Goal: Transaction & Acquisition: Purchase product/service

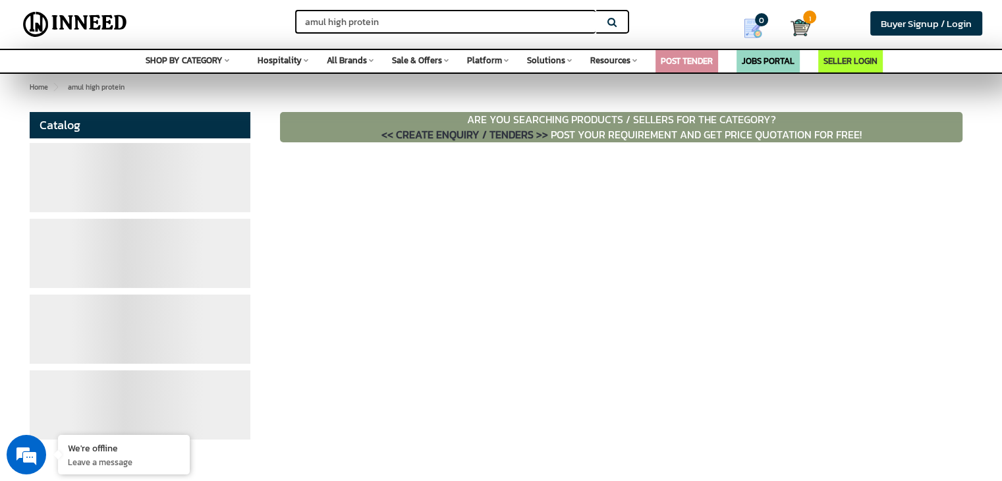
click at [379, 22] on input "amul high protein" at bounding box center [445, 22] width 300 height 24
click at [596, 10] on button "Search" at bounding box center [612, 22] width 33 height 24
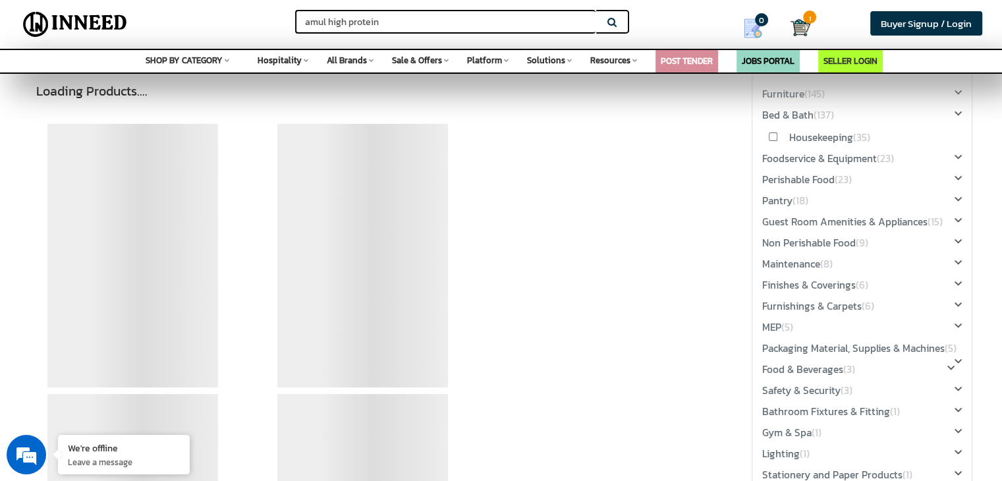
scroll to position [79, 0]
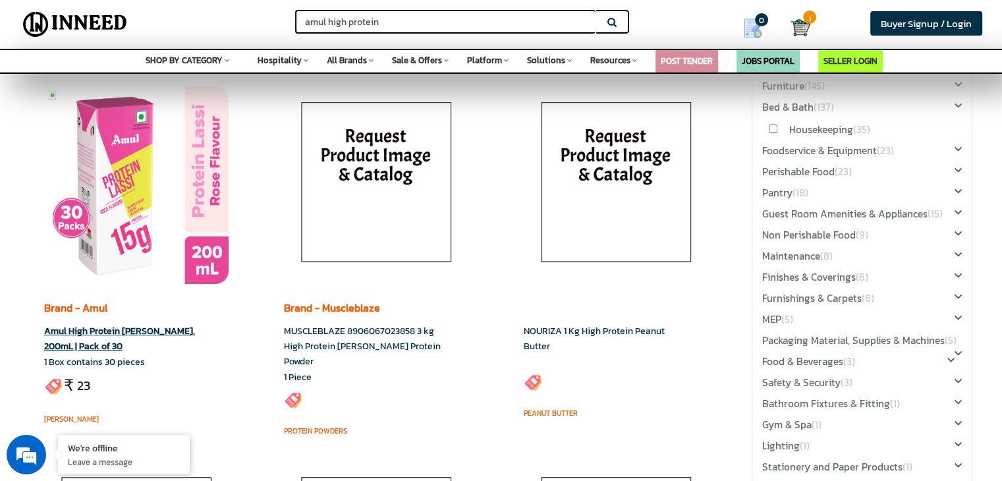
click at [133, 202] on img at bounding box center [136, 185] width 184 height 198
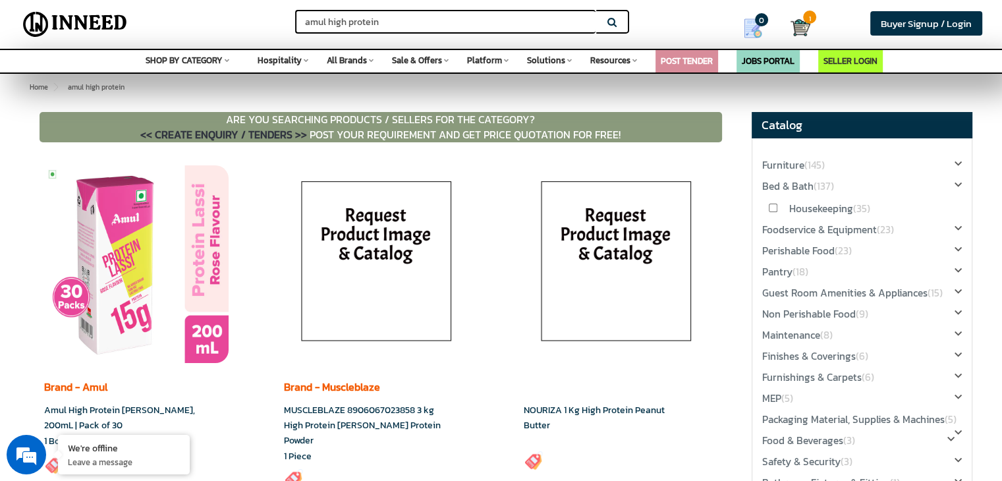
click at [408, 14] on input "amul high protein" at bounding box center [445, 22] width 300 height 24
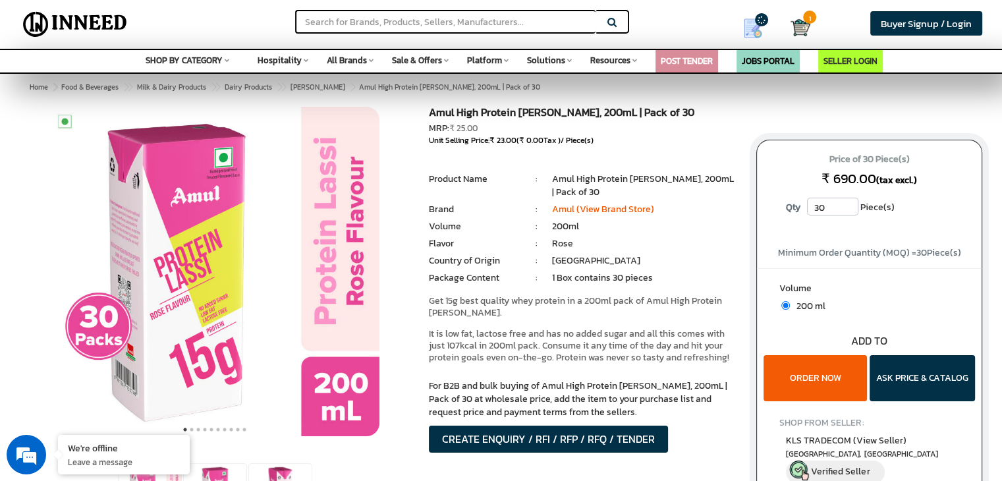
scroll to position [53, 0]
